Goal: Task Accomplishment & Management: Complete application form

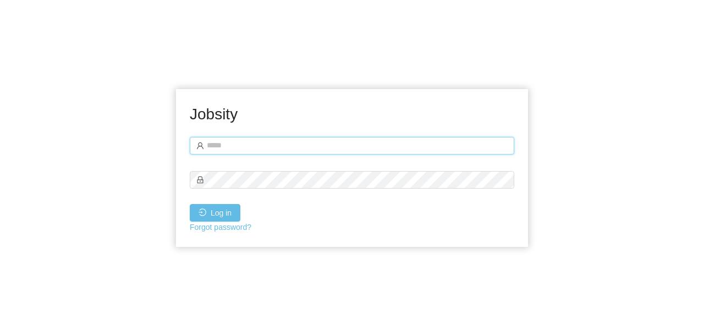
click at [365, 146] on input "text" at bounding box center [352, 146] width 324 height 18
type input "**********"
click at [218, 218] on button "Log in" at bounding box center [215, 213] width 51 height 18
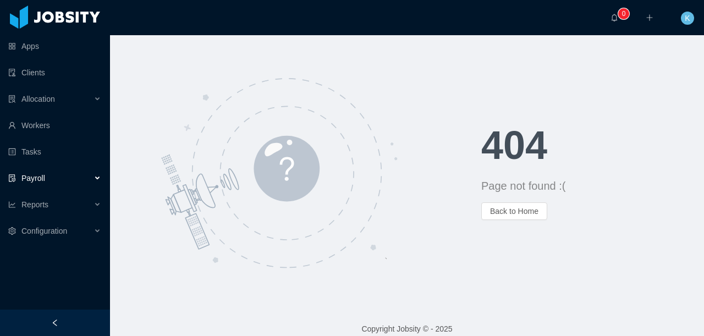
click at [39, 174] on span "Payroll" at bounding box center [33, 178] width 24 height 9
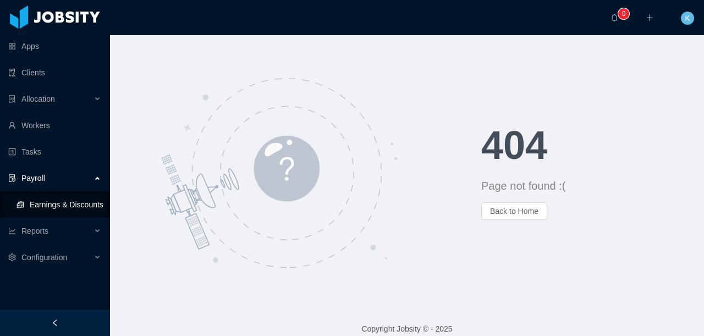
click at [42, 207] on link "Earnings & Discounts" at bounding box center [58, 205] width 85 height 22
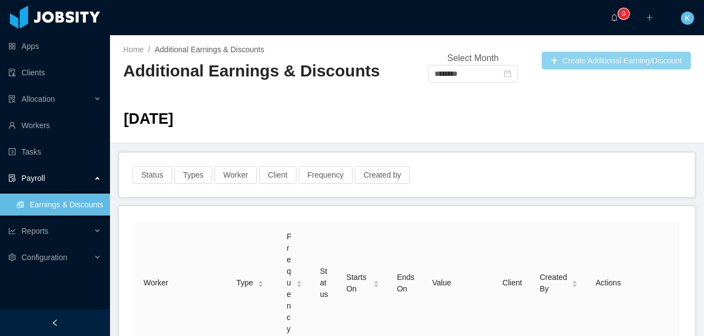
click at [614, 62] on button "Create Additional Earning/Discount" at bounding box center [616, 61] width 149 height 18
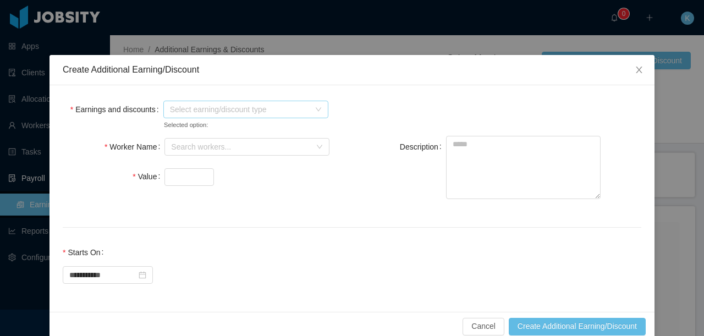
click at [267, 115] on span "Select earning/discount type" at bounding box center [242, 109] width 145 height 16
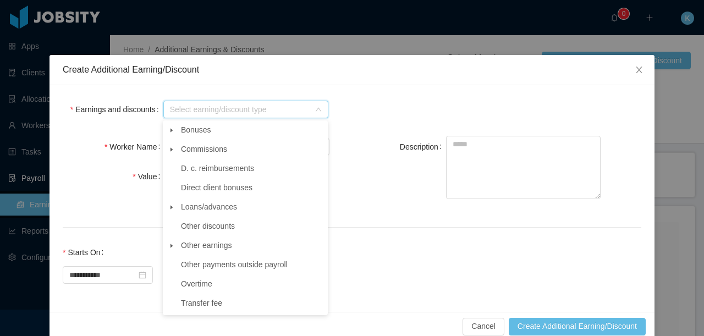
click at [173, 248] on icon "icon: caret-down" at bounding box center [171, 245] width 5 height 5
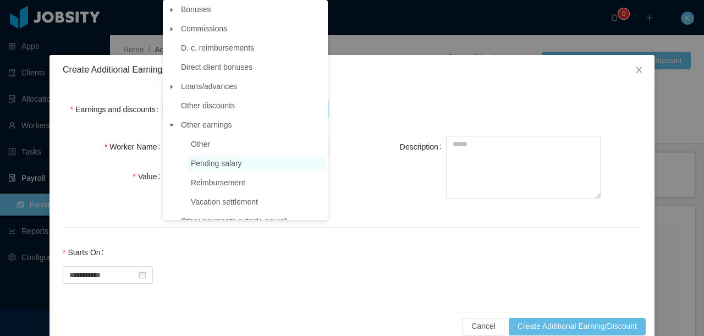
scroll to position [30, 0]
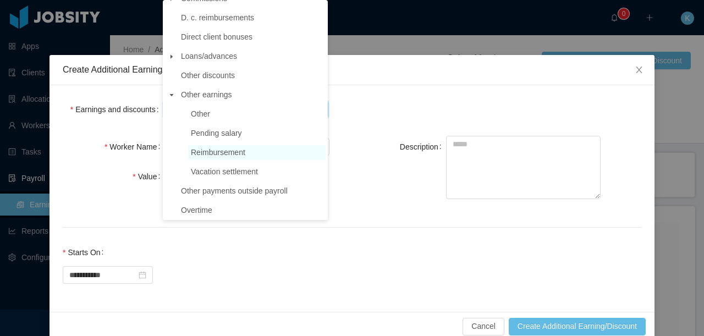
click at [251, 157] on span "Reimbursement" at bounding box center [256, 152] width 137 height 15
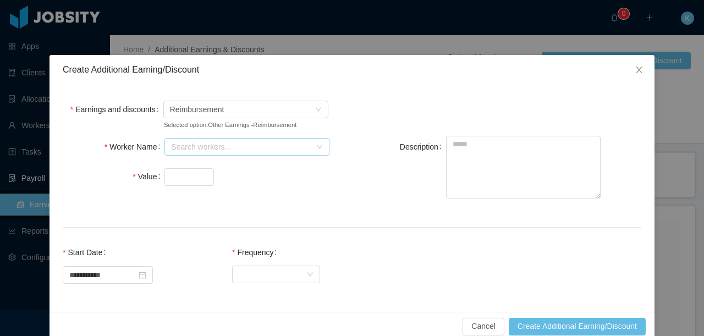
click at [210, 152] on div "Search workers..." at bounding box center [241, 146] width 140 height 11
type input "*******"
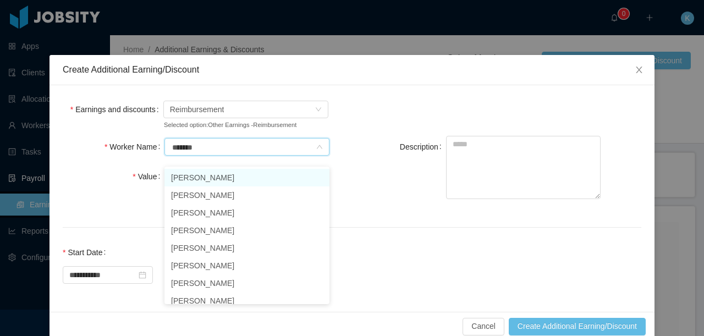
click at [241, 179] on li "[PERSON_NAME]" at bounding box center [246, 178] width 165 height 18
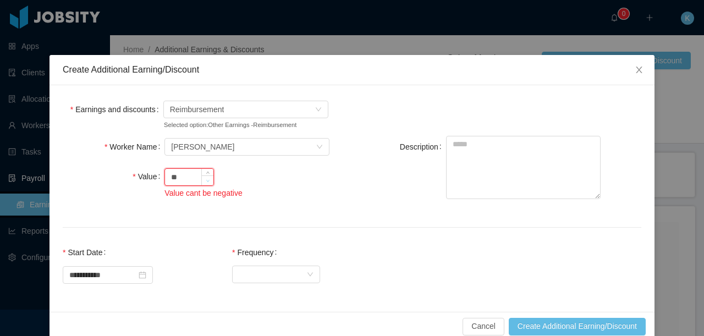
click at [206, 185] on span "Decrease Value" at bounding box center [208, 180] width 12 height 10
type input "*"
type input "***"
click at [503, 194] on textarea "Description" at bounding box center [523, 167] width 155 height 63
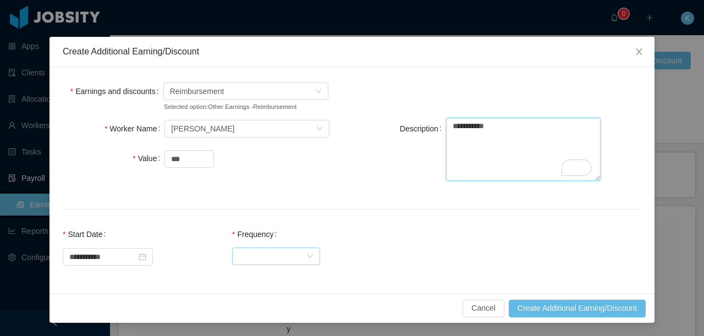
type textarea "**********"
click at [306, 254] on div "Select Frequency" at bounding box center [273, 256] width 68 height 16
click at [290, 280] on li "One Time" at bounding box center [285, 278] width 88 height 18
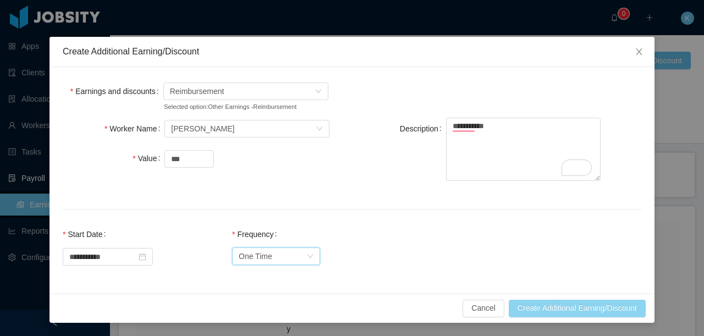
click at [585, 311] on button "Create Additional Earning/Discount" at bounding box center [577, 309] width 137 height 18
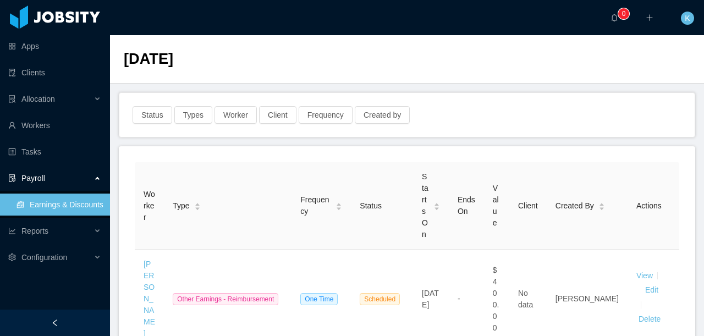
scroll to position [59, 0]
click at [153, 115] on button "Status" at bounding box center [153, 116] width 40 height 18
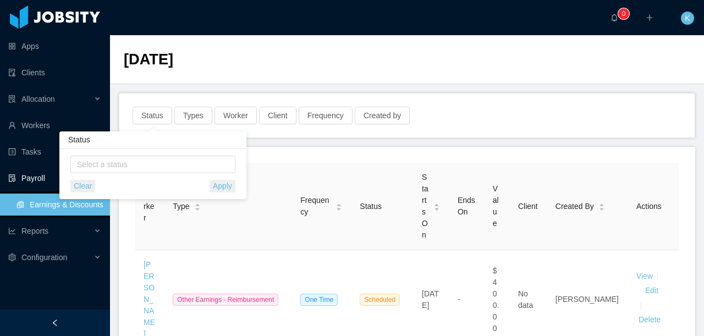
click at [497, 126] on div "Status Types Worker Client Frequency Created by" at bounding box center [406, 115] width 575 height 44
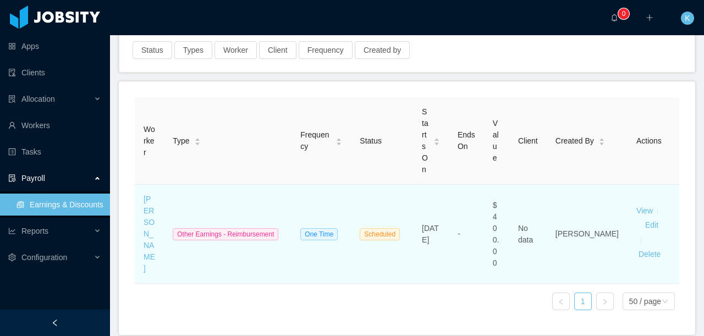
scroll to position [74, 0]
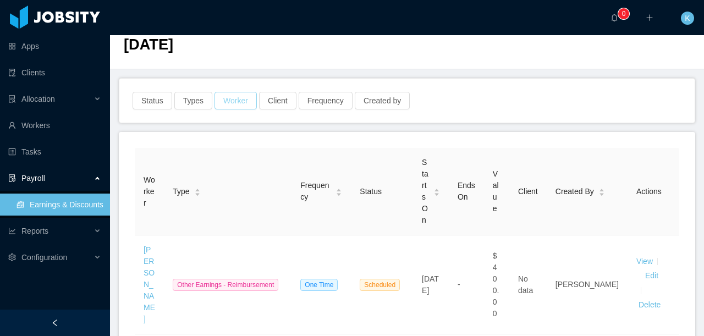
click at [236, 102] on button "Worker" at bounding box center [235, 101] width 42 height 18
click at [221, 157] on div "Search workers" at bounding box center [233, 152] width 150 height 16
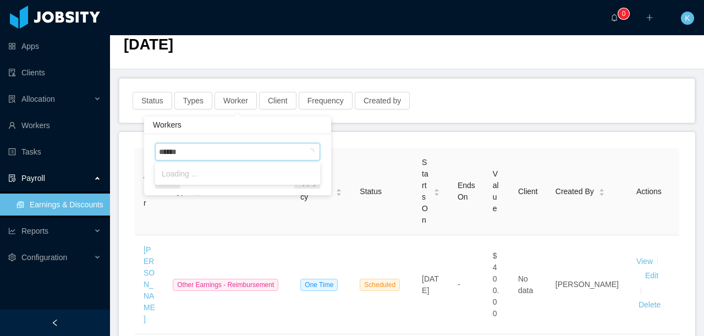
type input "*******"
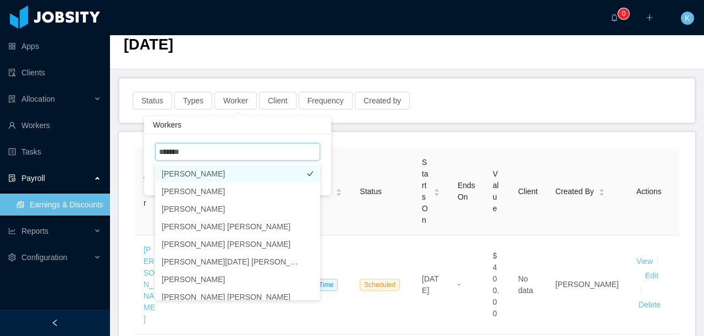
click at [252, 175] on li "[PERSON_NAME]" at bounding box center [237, 174] width 165 height 18
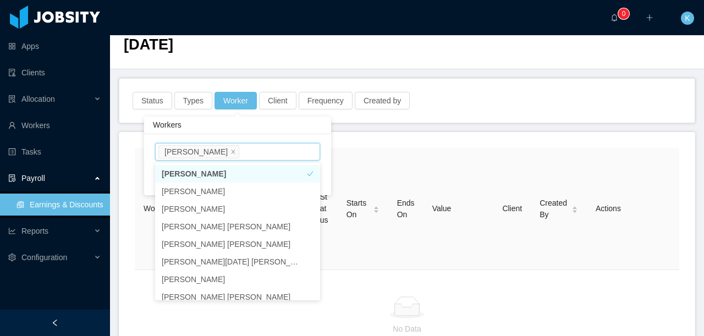
click at [459, 136] on div "Worker Type Frequency Status Starts On Ends On Value Client Created By Actions …" at bounding box center [407, 255] width 576 height 246
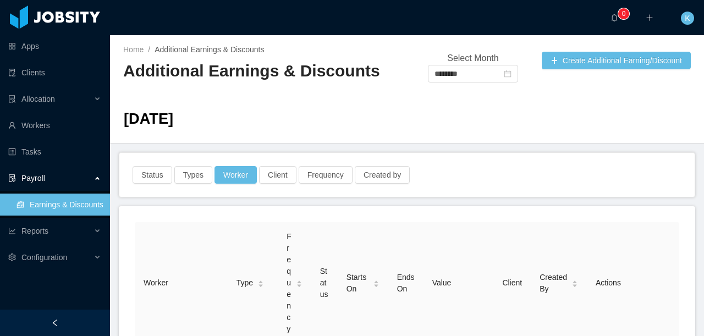
click at [56, 207] on link "Earnings & Discounts" at bounding box center [58, 205] width 85 height 22
click at [511, 76] on icon "icon: close-circle" at bounding box center [508, 74] width 8 height 8
click at [491, 73] on input "********" at bounding box center [473, 74] width 90 height 18
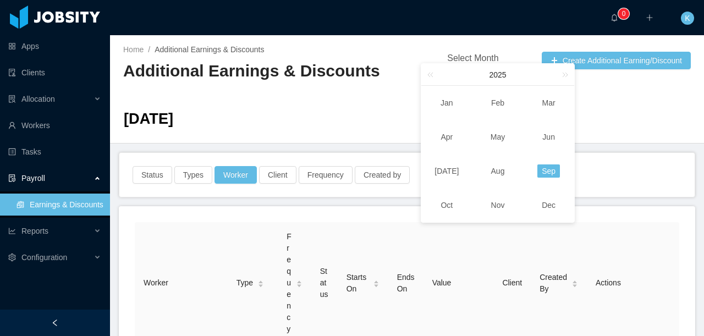
click at [509, 169] on td "Aug" at bounding box center [497, 171] width 51 height 34
type input "********"
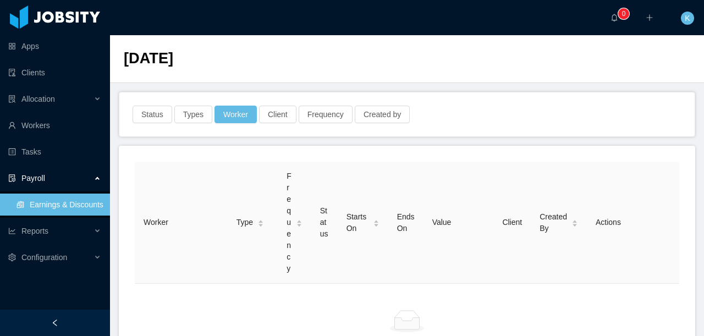
scroll to position [24, 0]
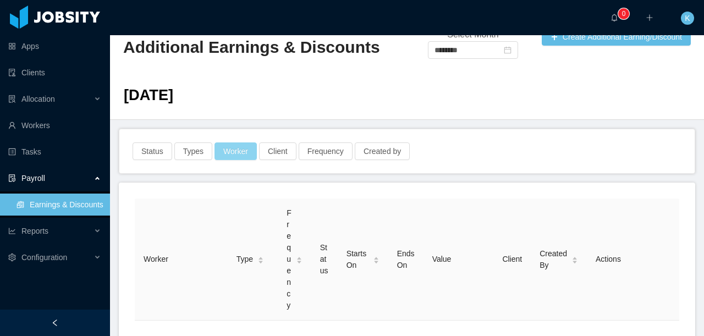
click at [234, 154] on button "Worker" at bounding box center [235, 151] width 42 height 18
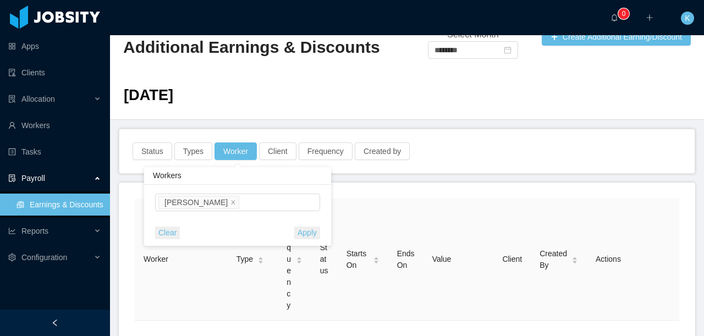
click at [172, 233] on button "Clear" at bounding box center [167, 233] width 25 height 13
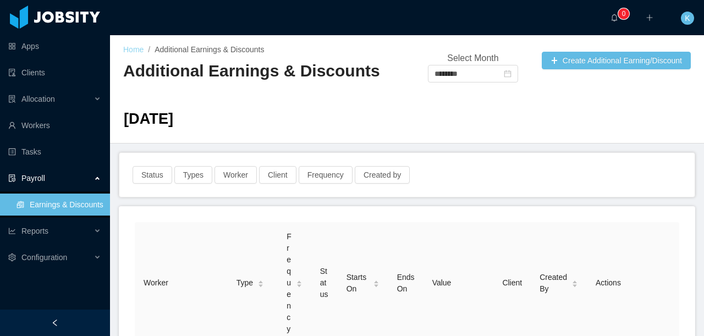
click at [129, 49] on link "Home" at bounding box center [133, 49] width 20 height 9
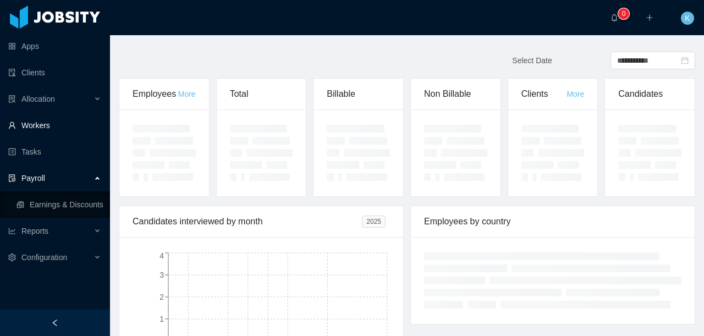
click at [62, 132] on link "Workers" at bounding box center [54, 125] width 93 height 22
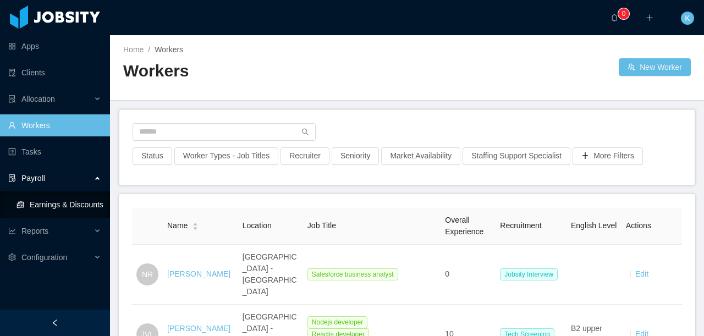
click at [51, 206] on link "Earnings & Discounts" at bounding box center [58, 205] width 85 height 22
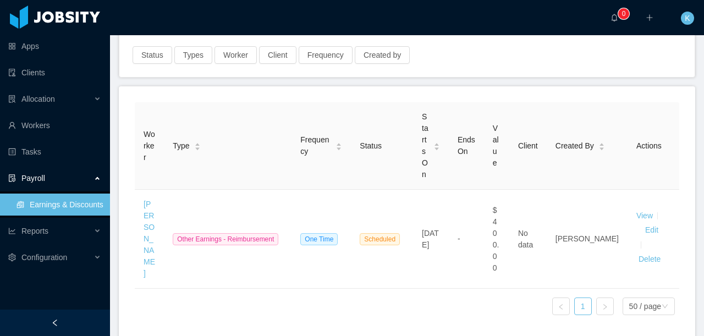
scroll to position [125, 0]
